Goal: Navigation & Orientation: Go to known website

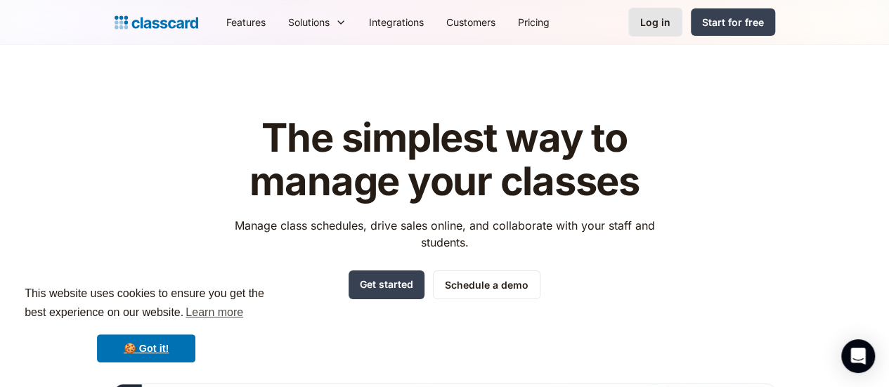
click at [682, 33] on link "Log in" at bounding box center [655, 22] width 54 height 29
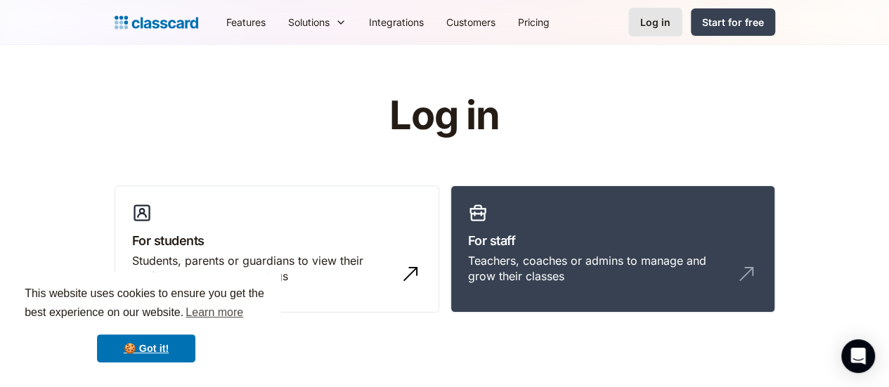
click at [671, 28] on div "Log in" at bounding box center [655, 22] width 30 height 15
click at [568, 242] on h3 "For staff" at bounding box center [613, 240] width 290 height 19
